Goal: Navigation & Orientation: Find specific page/section

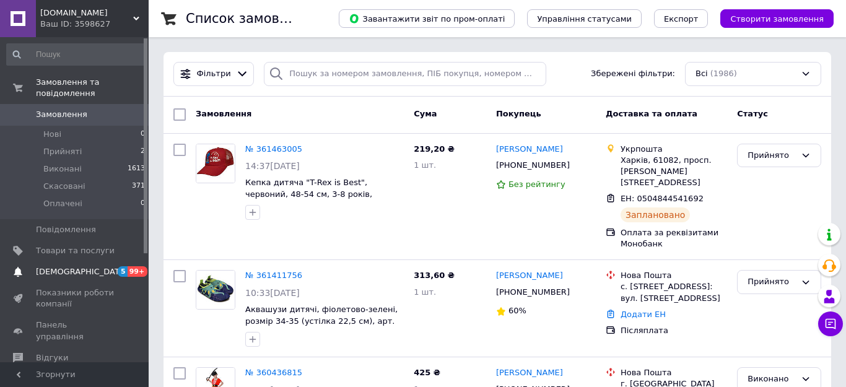
click at [79, 266] on span "[DEMOGRAPHIC_DATA]" at bounding box center [82, 271] width 92 height 11
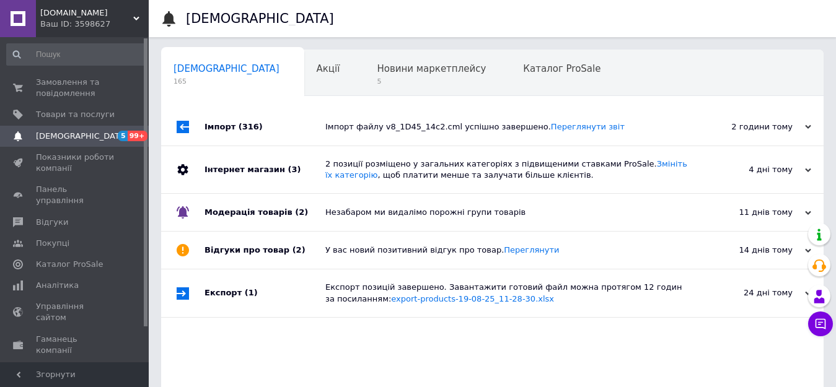
click at [111, 15] on span "[DOMAIN_NAME]" at bounding box center [86, 12] width 93 height 11
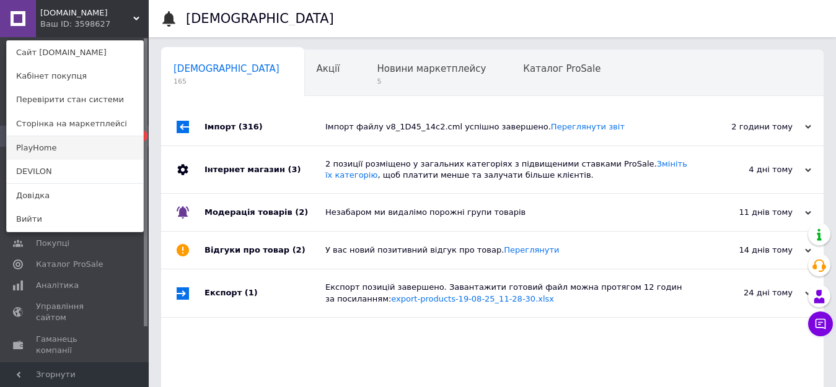
click at [77, 144] on link "PlayHome" at bounding box center [75, 148] width 136 height 24
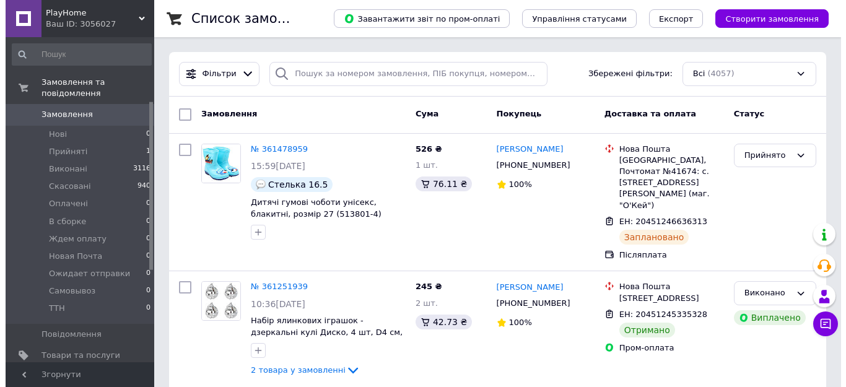
scroll to position [124, 0]
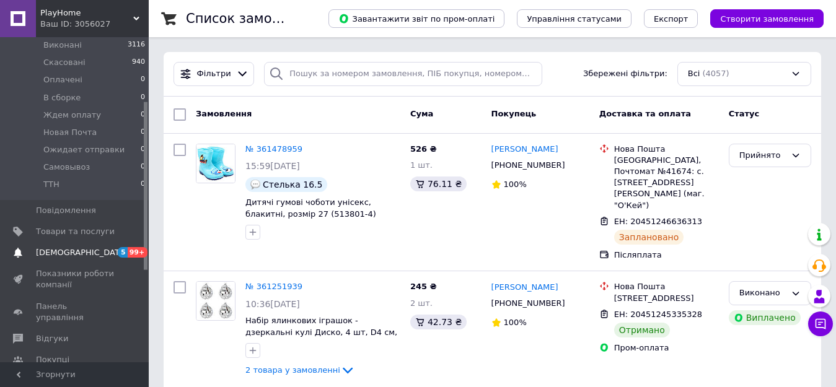
click at [76, 247] on span "[DEMOGRAPHIC_DATA]" at bounding box center [82, 252] width 92 height 11
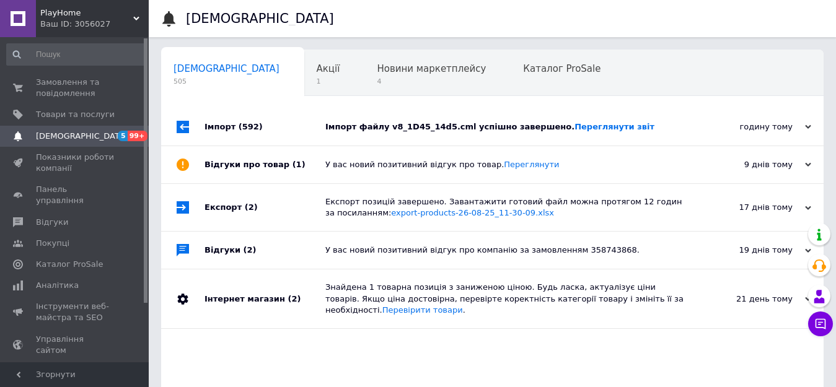
click at [84, 22] on div "Ваш ID: 3056027" at bounding box center [94, 24] width 108 height 11
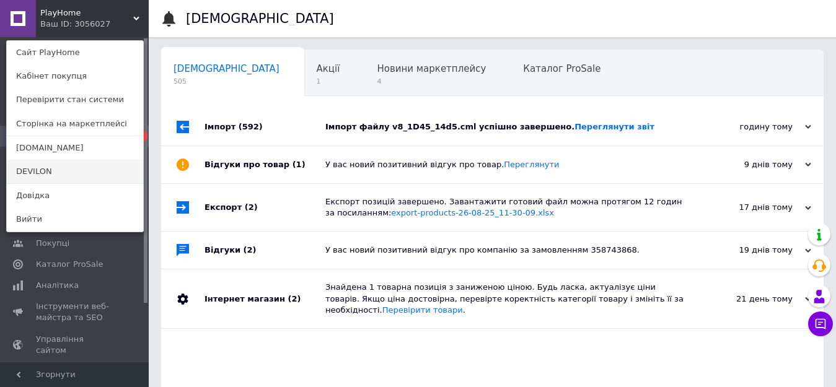
click at [63, 167] on link "DEVILON" at bounding box center [75, 172] width 136 height 24
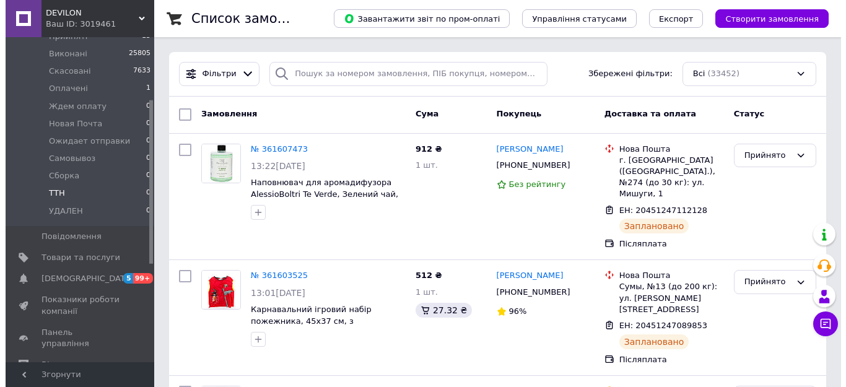
scroll to position [124, 0]
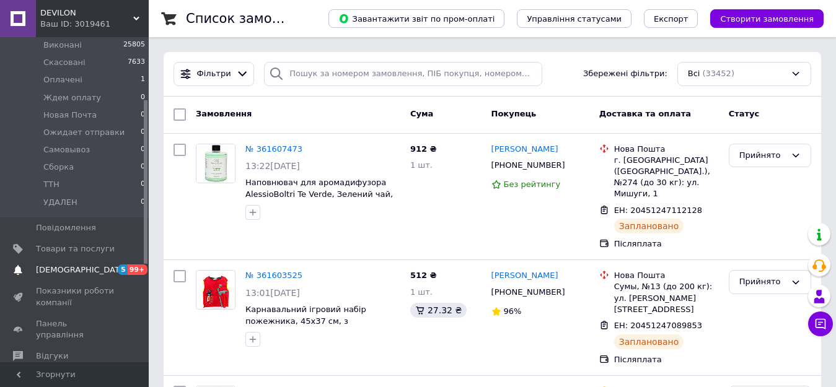
click at [81, 264] on span "[DEMOGRAPHIC_DATA]" at bounding box center [75, 269] width 79 height 11
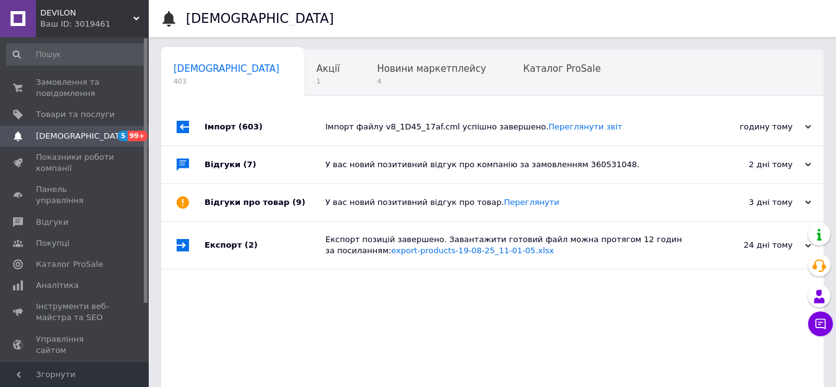
click at [77, 22] on div "Ваш ID: 3019461" at bounding box center [94, 24] width 108 height 11
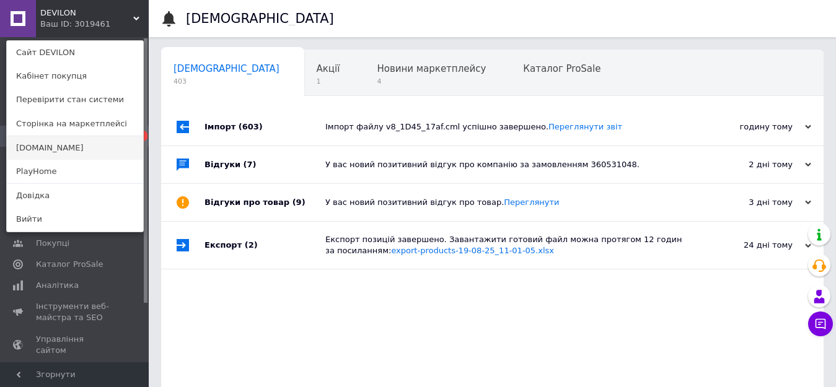
click at [72, 146] on link "[DOMAIN_NAME]" at bounding box center [75, 148] width 136 height 24
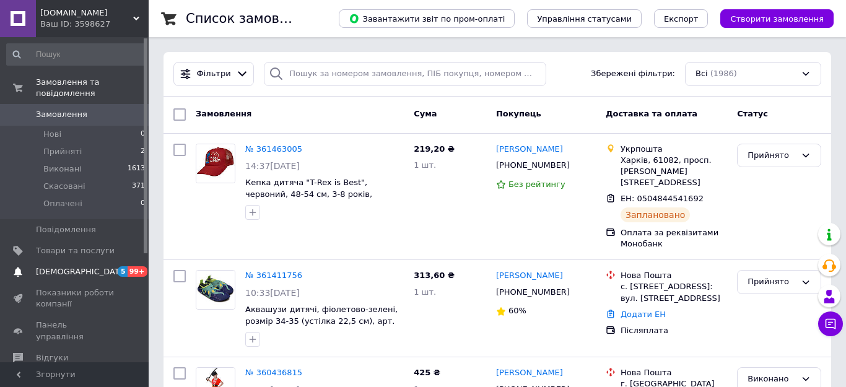
click at [69, 266] on span "[DEMOGRAPHIC_DATA]" at bounding box center [82, 271] width 92 height 11
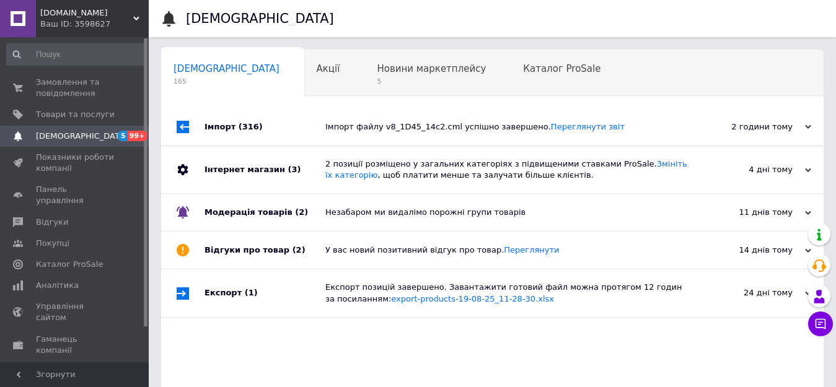
click at [101, 12] on span "[DOMAIN_NAME]" at bounding box center [86, 12] width 93 height 11
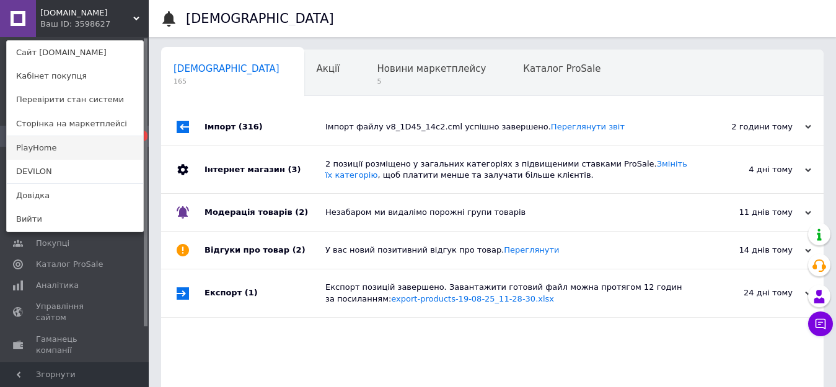
click at [70, 145] on link "PlayHome" at bounding box center [75, 148] width 136 height 24
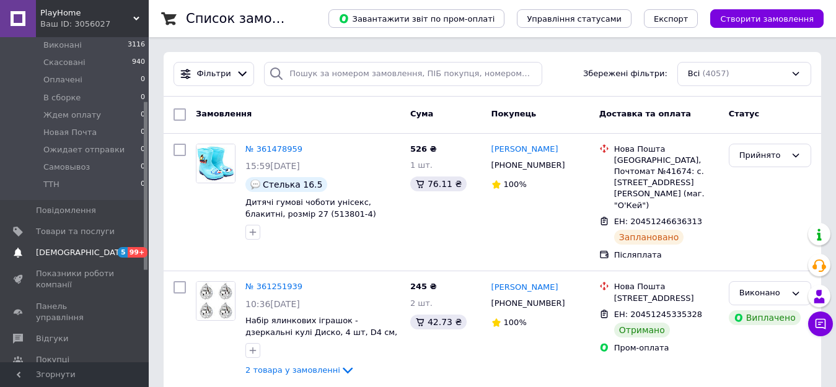
click at [80, 247] on span "[DEMOGRAPHIC_DATA]" at bounding box center [82, 252] width 92 height 11
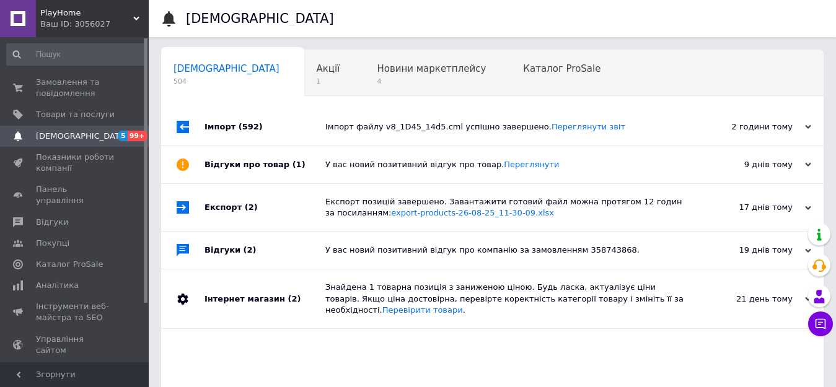
click at [87, 11] on span "PlayHome" at bounding box center [86, 12] width 93 height 11
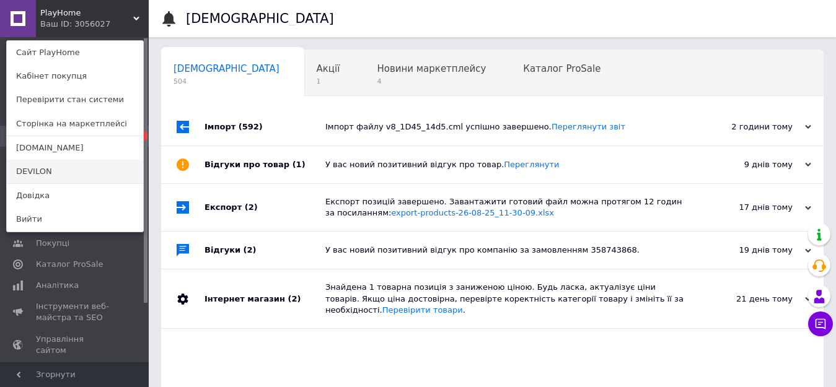
click at [52, 175] on link "DEVILON" at bounding box center [75, 172] width 136 height 24
